Goal: Complete application form

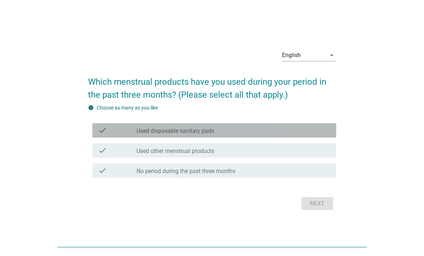
click at [309, 135] on div "check_box_outline_blank Used disposable sanitary pads" at bounding box center [232, 130] width 193 height 9
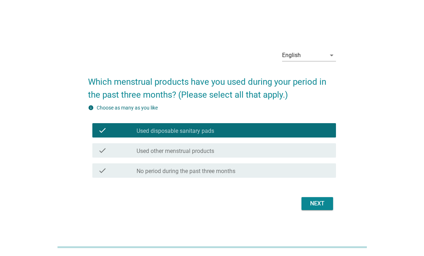
click at [317, 208] on div "Next" at bounding box center [317, 203] width 20 height 9
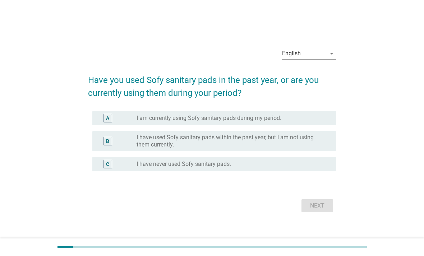
click at [335, 58] on icon "arrow_drop_down" at bounding box center [331, 53] width 9 height 9
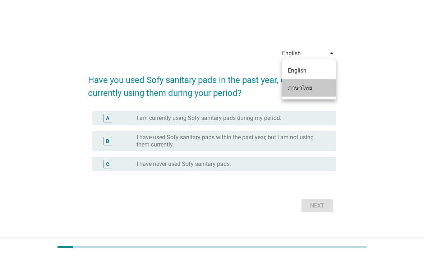
click at [315, 88] on div "ภาษาไทย" at bounding box center [308, 88] width 42 height 9
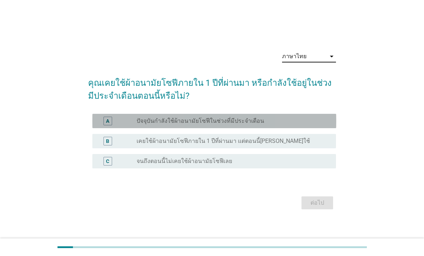
click at [307, 125] on div "radio_button_unchecked ปัจจุบันกำลังใช้ผ้าอนามัยโซฟีในช่วงที่มีประจำเดือน" at bounding box center [230, 120] width 188 height 7
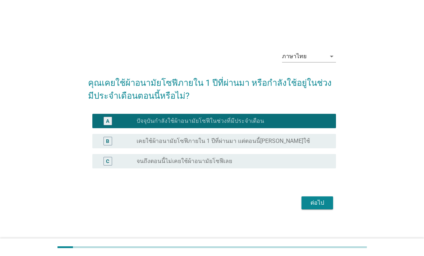
click at [307, 207] on div "ต่อไป" at bounding box center [317, 202] width 20 height 9
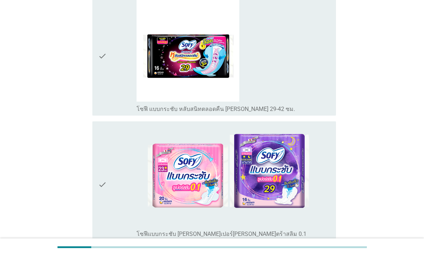
scroll to position [221, 0]
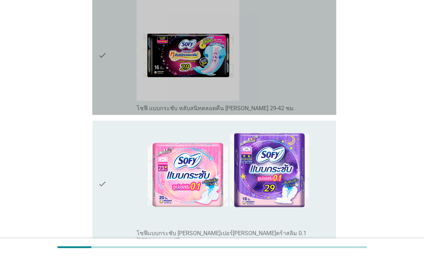
click at [239, 85] on img at bounding box center [187, 50] width 102 height 102
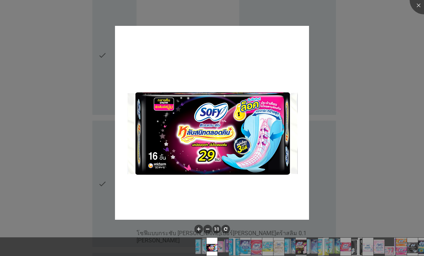
click at [347, 143] on div at bounding box center [212, 128] width 424 height 256
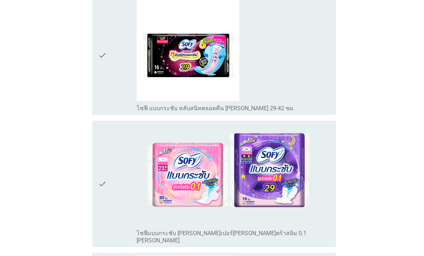
click at [318, 110] on div "check_box_outline_blank โซฟี แบบกระชับ หลับสนิทตลอดคืน [PERSON_NAME] 29-42 ซม." at bounding box center [232, 55] width 193 height 113
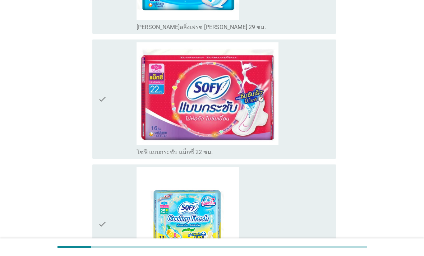
click at [313, 140] on div "check_box_outline_blank โซฟี แบบกระชับ แม็กซี่ 22 ซม." at bounding box center [232, 98] width 193 height 113
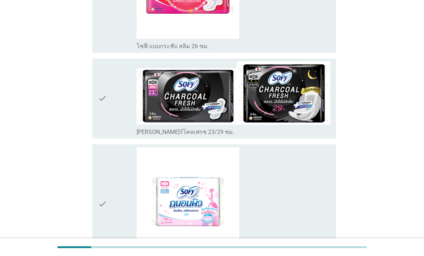
scroll to position [1701, 0]
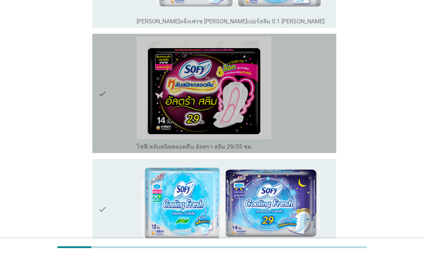
scroll to position [1150, 0]
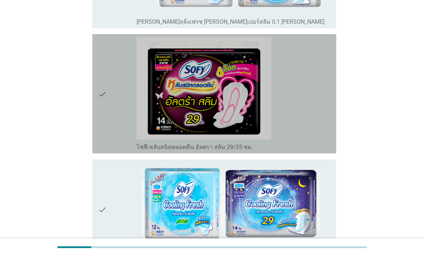
click at [315, 150] on div "check_box_outline_blank โซฟี หลับสนิทตลอดคืน อัลตรา สลิม 29/35 ซม." at bounding box center [232, 93] width 193 height 113
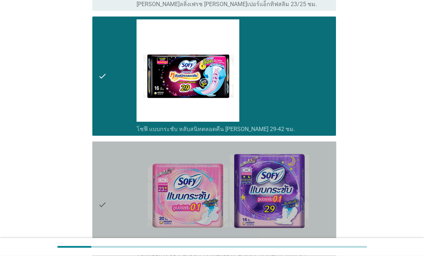
scroll to position [135, 0]
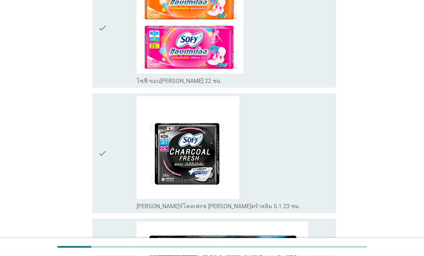
click at [300, 85] on div "check_box_outline_blank โซฟี ขอบ[PERSON_NAME] 22 ซม." at bounding box center [232, 28] width 193 height 113
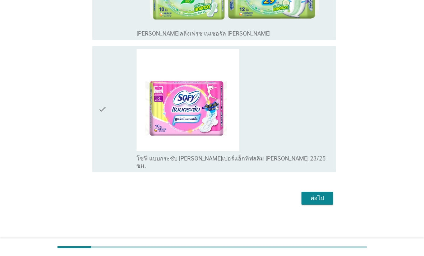
scroll to position [2746, 0]
click at [323, 202] on div "ต่อไป" at bounding box center [317, 198] width 20 height 9
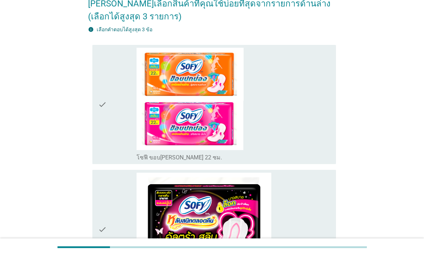
click at [319, 149] on div "check_box_outline_blank โซฟี ขอบ[PERSON_NAME] 22 ซม." at bounding box center [232, 104] width 193 height 113
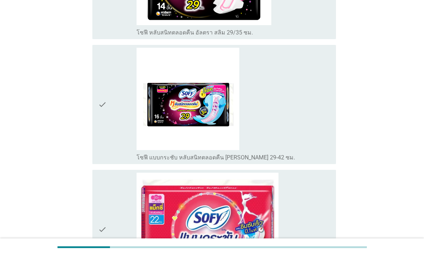
scroll to position [316, 0]
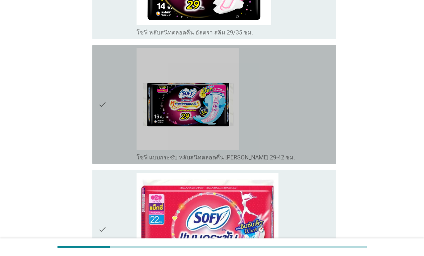
click at [314, 161] on div "check_box_outline_blank โซฟี แบบกระชับ หลับสนิทตลอดคืน [PERSON_NAME] 29-42 ซม." at bounding box center [232, 104] width 193 height 113
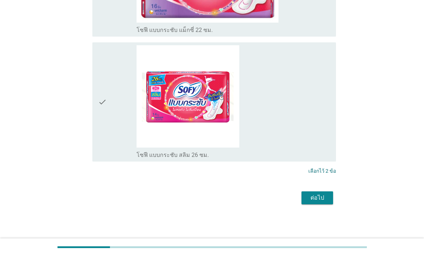
scroll to position [592, 0]
click at [323, 202] on div "ต่อไป" at bounding box center [317, 197] width 20 height 9
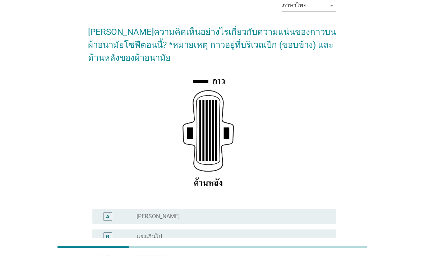
scroll to position [38, 0]
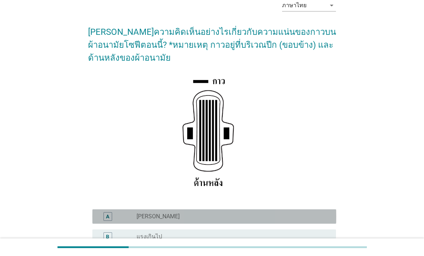
click at [293, 220] on div "radio_button_unchecked [PERSON_NAME]" at bounding box center [230, 216] width 188 height 7
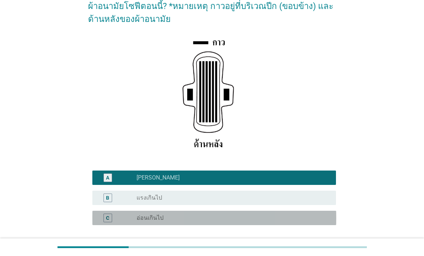
click at [295, 221] on div "radio_button_unchecked อ่อนเกินไป" at bounding box center [230, 217] width 188 height 7
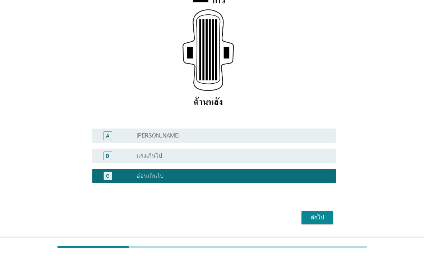
scroll to position [119, 0]
click at [322, 222] on div "ต่อไป" at bounding box center [317, 217] width 20 height 9
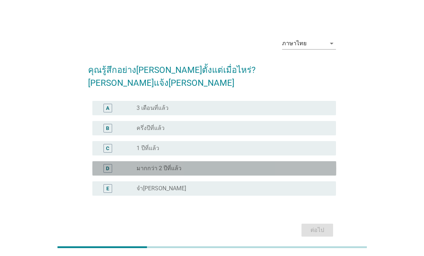
click at [295, 171] on div "D radio_button_unchecked มากกว่า 2 ปีที่แล้ว" at bounding box center [214, 168] width 244 height 14
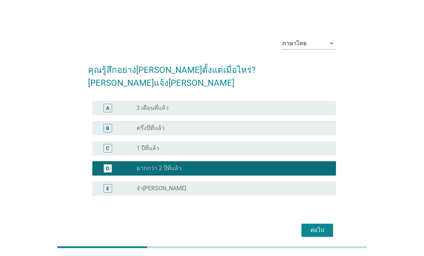
click at [324, 231] on div "ต่อไป" at bounding box center [317, 230] width 20 height 9
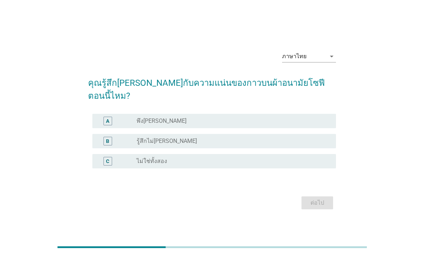
click at [288, 144] on div "radio_button_unchecked รู้สึกไม่[PERSON_NAME]" at bounding box center [230, 140] width 188 height 7
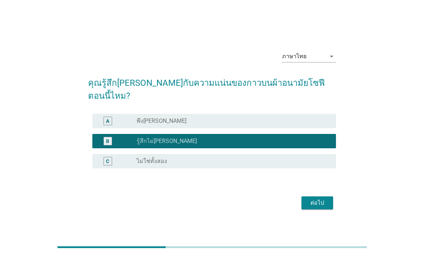
click at [324, 209] on button "ต่อไป" at bounding box center [317, 202] width 32 height 13
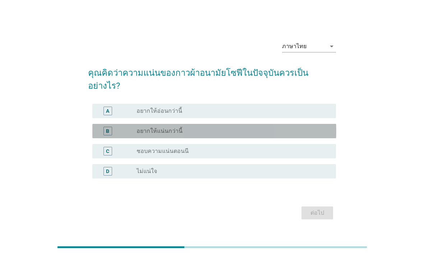
click at [295, 135] on div "radio_button_unchecked อยากให้แน่นกว่านี้" at bounding box center [230, 130] width 188 height 7
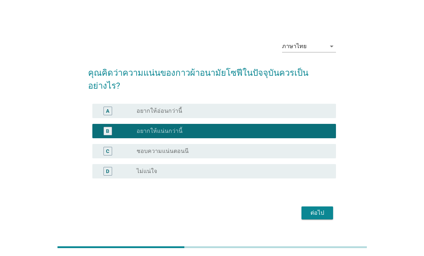
click at [317, 217] on div "ต่อไป" at bounding box center [317, 213] width 20 height 9
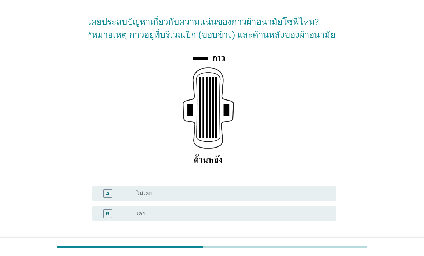
scroll to position [48, 0]
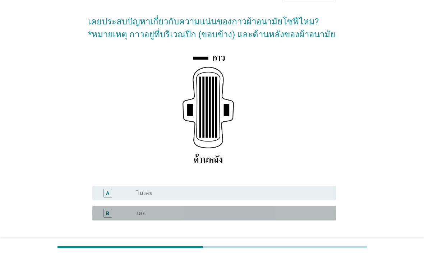
click at [277, 217] on div "radio_button_unchecked เคย" at bounding box center [230, 213] width 188 height 7
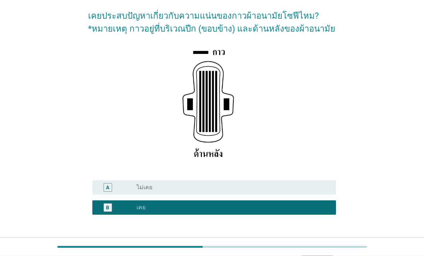
scroll to position [65, 0]
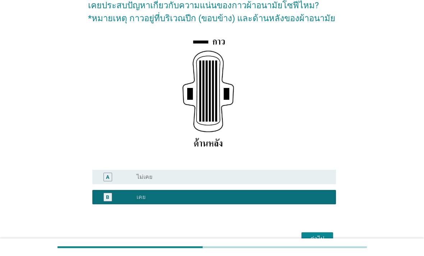
click at [319, 243] on div "ต่อไป" at bounding box center [317, 238] width 20 height 9
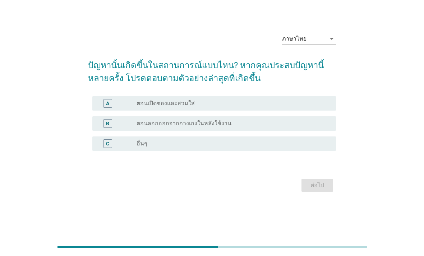
scroll to position [0, 0]
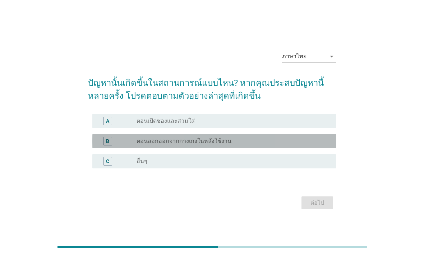
click at [312, 145] on div "radio_button_unchecked ตอนลอกออกจากกางเกงในหลังใช้งาน" at bounding box center [230, 140] width 188 height 7
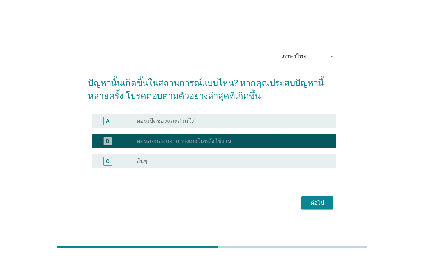
click at [329, 209] on button "ต่อไป" at bounding box center [317, 202] width 32 height 13
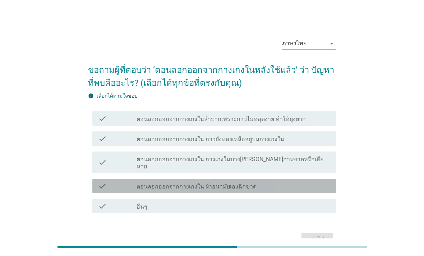
click at [317, 182] on div "check_box_outline_blank ตอนลอกออกจากกางเกงใน ผ้าอนามัยเองฉีกขาด" at bounding box center [232, 186] width 193 height 9
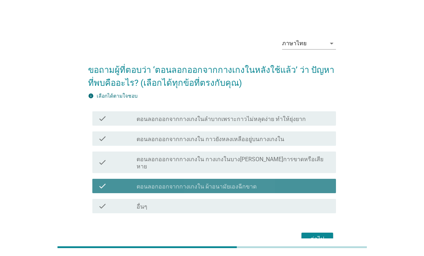
click at [328, 239] on button "ต่อไป" at bounding box center [317, 239] width 32 height 13
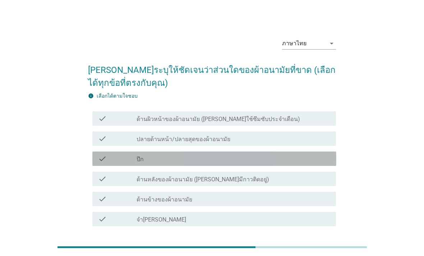
click at [122, 159] on div "check" at bounding box center [117, 158] width 39 height 9
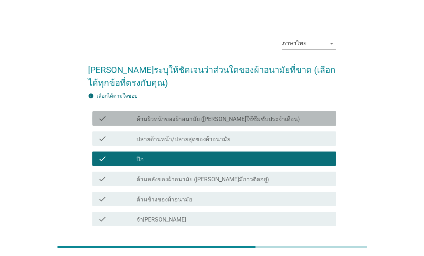
click at [121, 117] on div "check" at bounding box center [117, 118] width 39 height 9
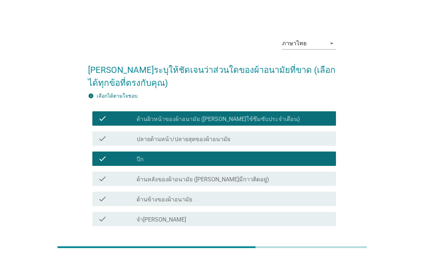
click at [313, 247] on button "ต่อไป" at bounding box center [317, 251] width 32 height 13
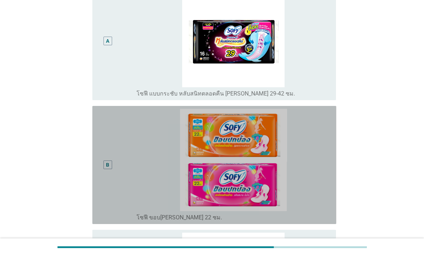
click at [124, 165] on div "B" at bounding box center [117, 165] width 39 height 112
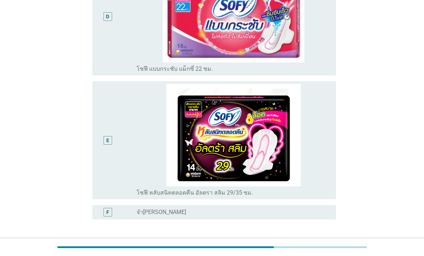
scroll to position [581, 0]
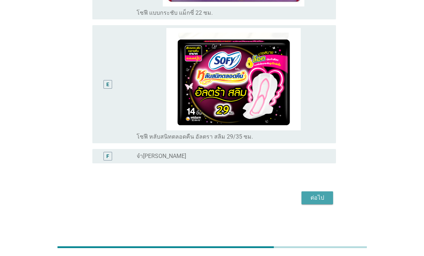
click at [310, 202] on div "ต่อไป" at bounding box center [317, 197] width 20 height 9
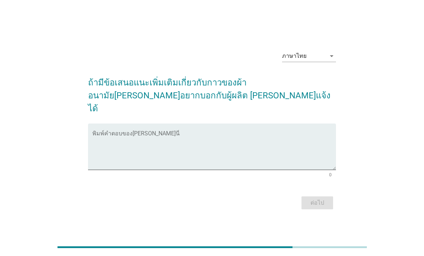
click at [207, 153] on textarea "พิมพ์คำตอบของคุณ ที่นี่" at bounding box center [214, 151] width 244 height 38
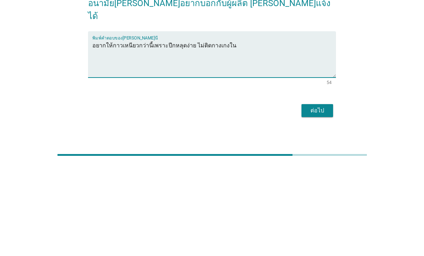
type textarea "อยากให้กาวเหนียวกว่านี้เพราะปีกหลุดง่าย ไม่ติดกางเกงใน"
click at [319, 198] on div "ต่อไป" at bounding box center [317, 202] width 20 height 9
